Goal: Download file/media

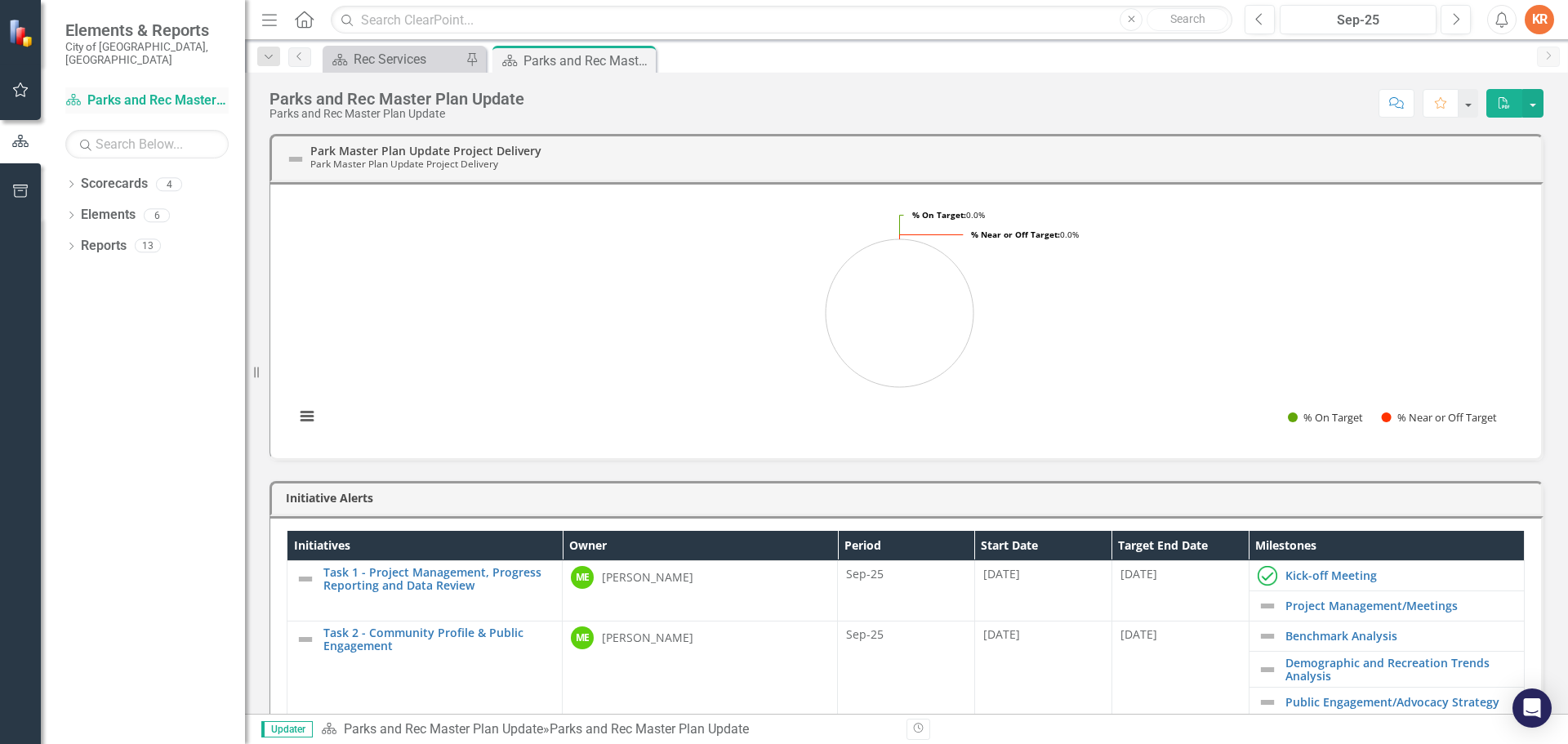
click at [179, 92] on link "Scorecard Parks and Rec Master Plan Update" at bounding box center [147, 101] width 164 height 19
click at [70, 180] on icon at bounding box center [71, 184] width 4 height 7
click at [151, 236] on link "Implementation of the Parks and Recreation Master Plan" at bounding box center [168, 246] width 155 height 19
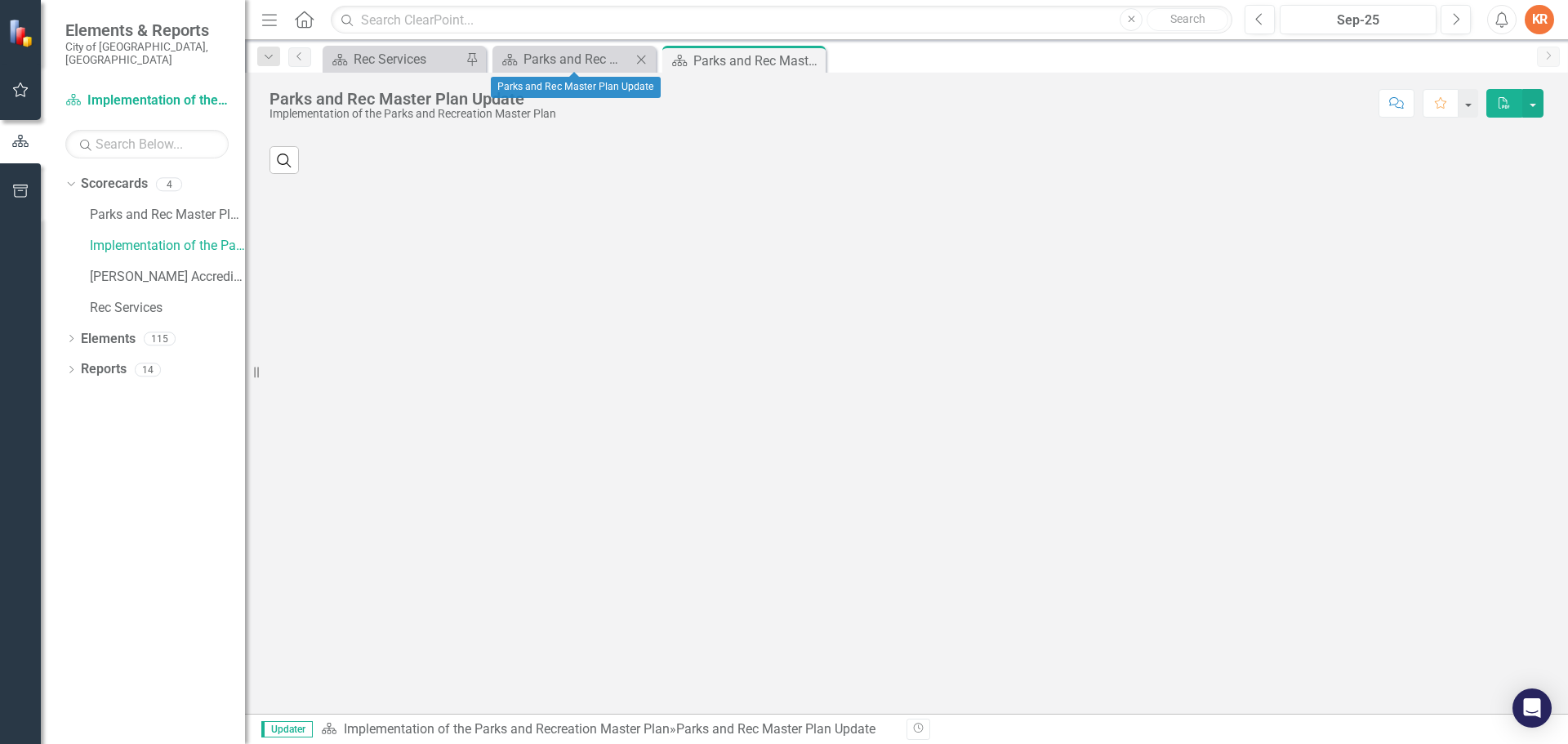
click at [642, 57] on icon "Close" at bounding box center [641, 60] width 17 height 13
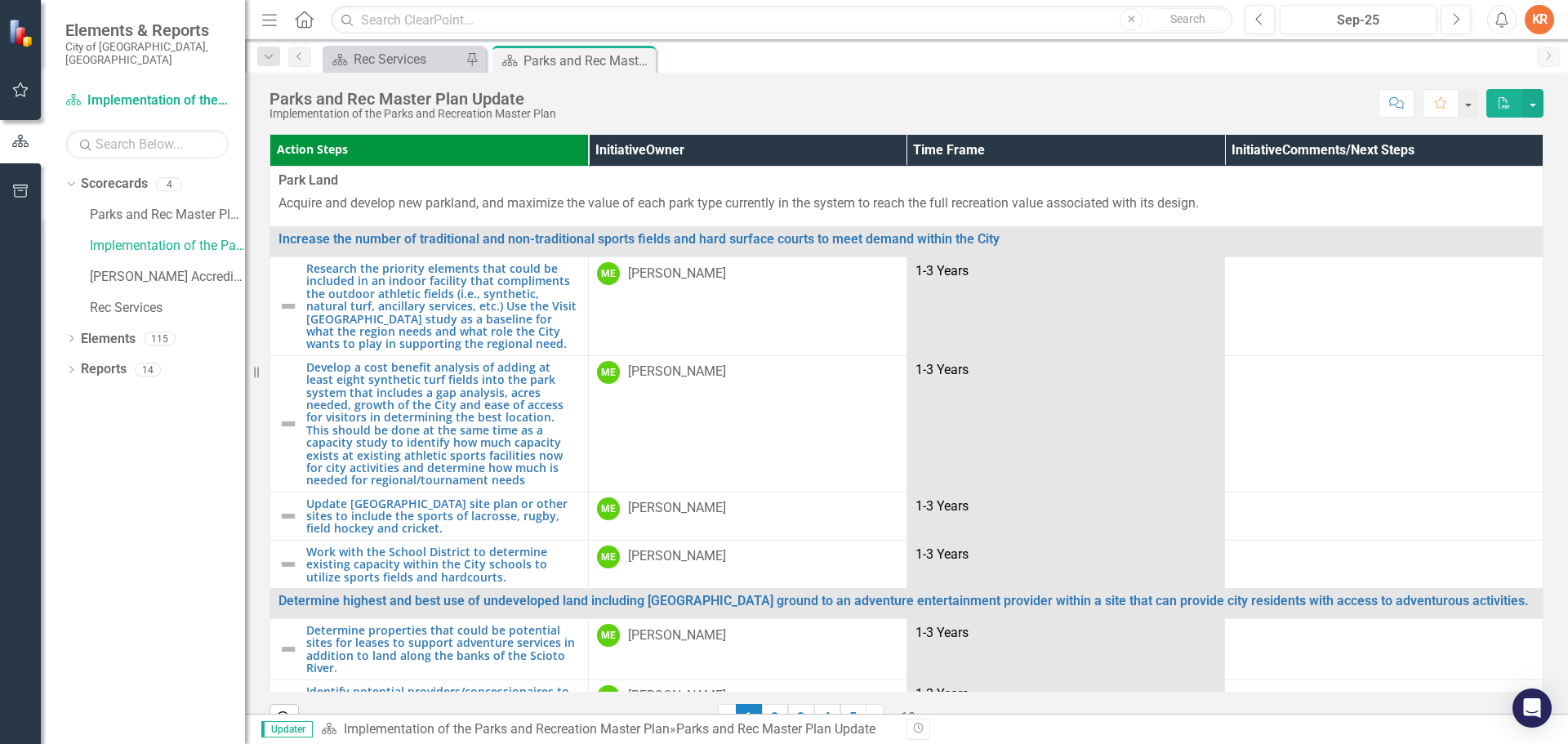
click at [624, 149] on th "Initiative Owner" at bounding box center [747, 150] width 318 height 32
click at [1537, 101] on button "button" at bounding box center [1533, 103] width 22 height 29
click at [1481, 168] on link "PDF Export to PDF" at bounding box center [1477, 166] width 132 height 31
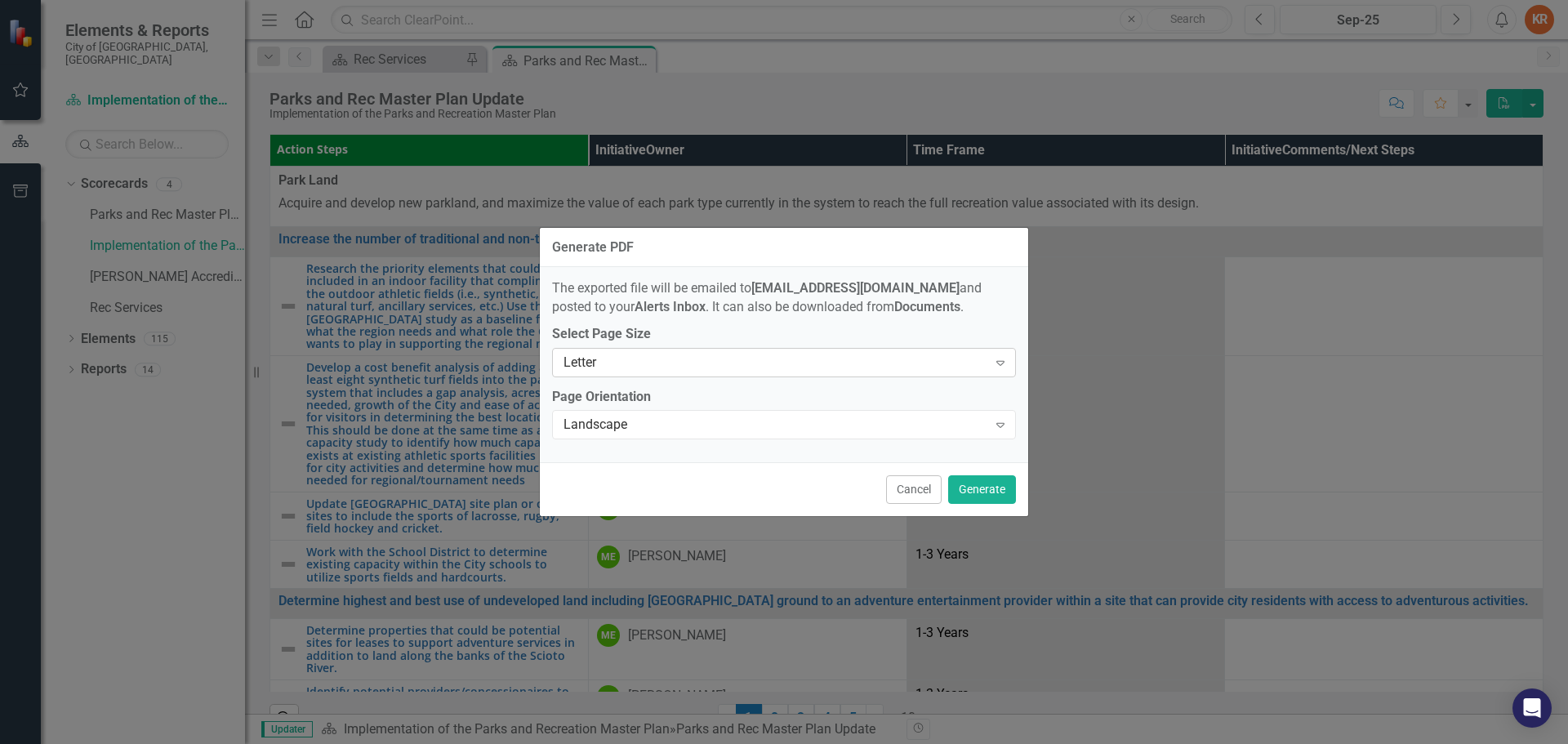
click at [622, 360] on div "Letter" at bounding box center [776, 362] width 424 height 19
click at [976, 487] on button "Generate" at bounding box center [982, 489] width 68 height 29
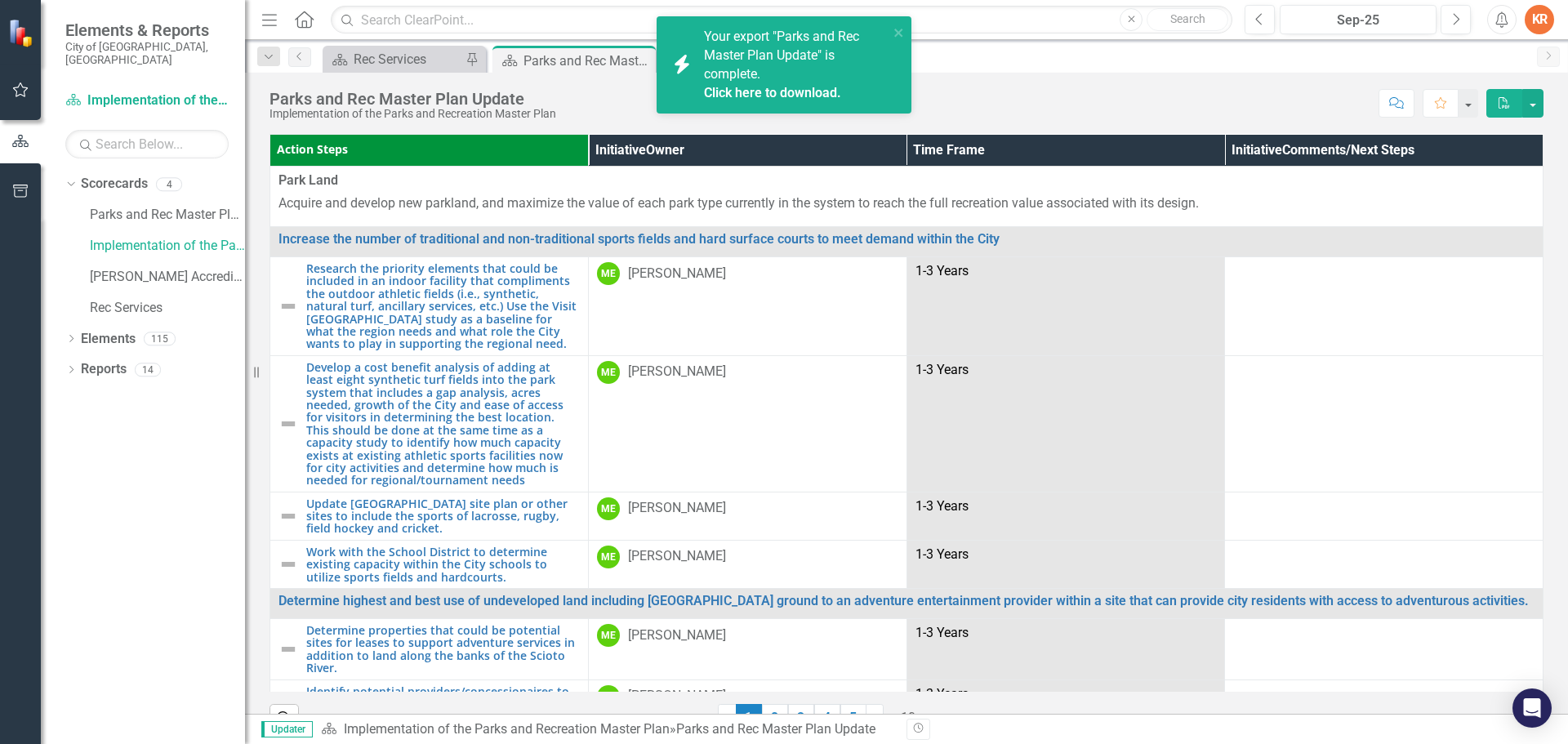
click at [772, 93] on link "Click here to download." at bounding box center [772, 93] width 137 height 16
